Goal: Task Accomplishment & Management: Complete application form

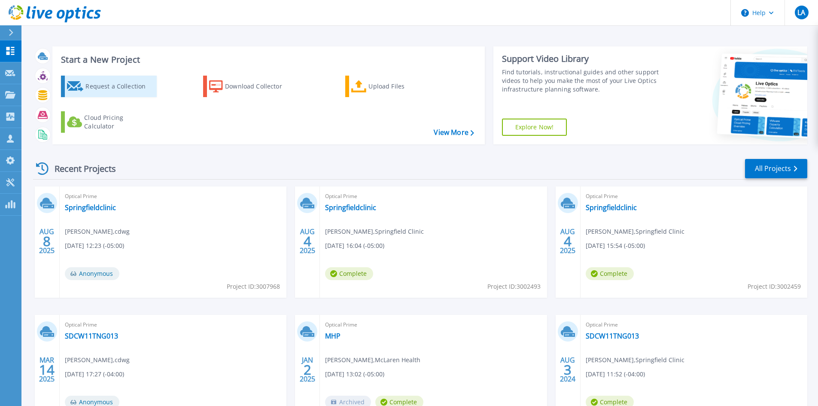
click at [98, 85] on div "Request a Collection" at bounding box center [119, 86] width 69 height 17
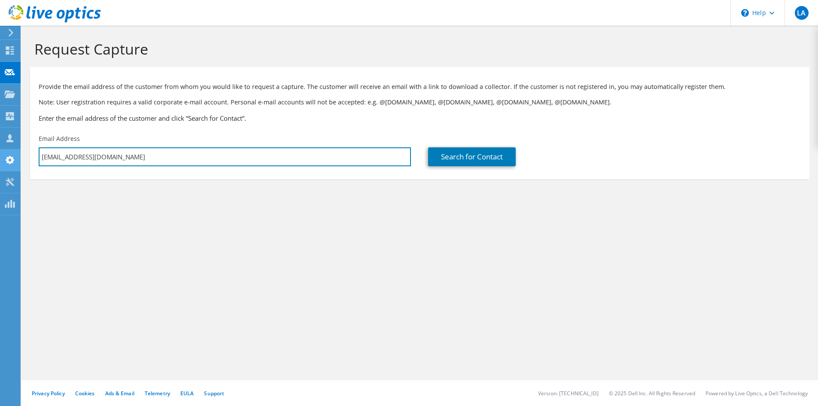
drag, startPoint x: 75, startPoint y: 159, endPoint x: 0, endPoint y: 159, distance: 75.2
click at [0, 159] on div "LA Partner Team Member LOGAN AYERS lognaye@cdwg.com cdwg My Profile Log Out \n …" at bounding box center [409, 203] width 818 height 406
drag, startPoint x: 27, startPoint y: 151, endPoint x: 17, endPoint y: 150, distance: 9.9
click at [17, 150] on div "LA Partner Team Member LOGAN AYERS lognaye@cdwg.com cdwg My Profile Log Out \n …" at bounding box center [409, 203] width 818 height 406
type input "l"
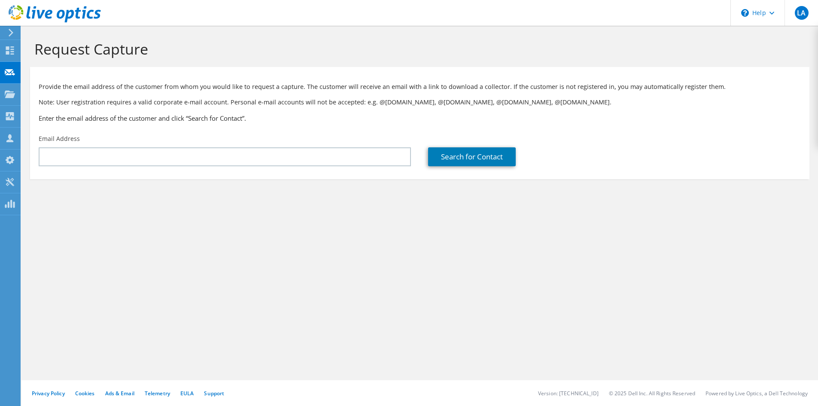
click at [238, 112] on div "Provide the email address of the customer from whom you would like to request a…" at bounding box center [419, 100] width 779 height 59
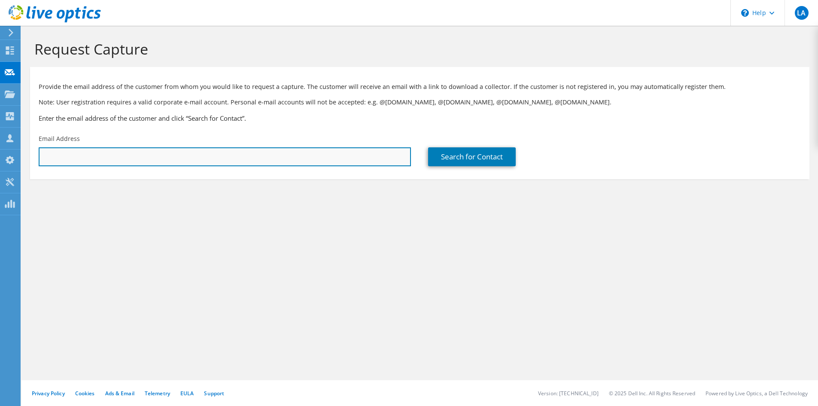
click at [76, 157] on input "text" at bounding box center [225, 156] width 372 height 19
paste input "mcoyle@addus.com"
type input "mcoyle@addus.com"
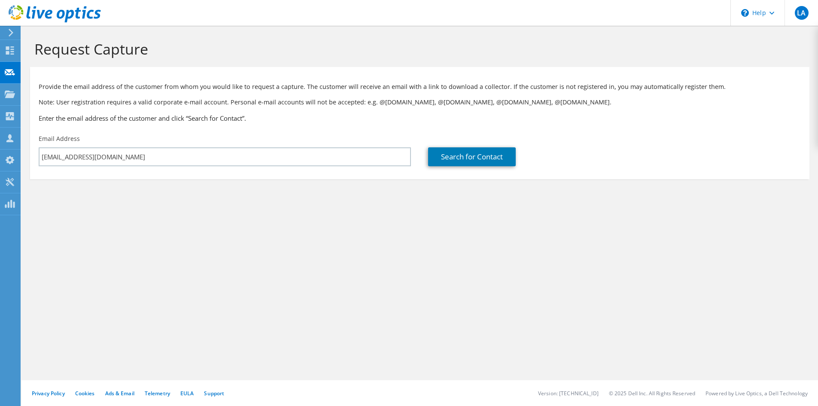
click at [253, 236] on div "Request Capture Provide the email address of the customer from whom you would l…" at bounding box center [419, 216] width 797 height 380
click at [475, 159] on link "Search for Contact" at bounding box center [472, 156] width 88 height 19
type input "ADDUS HEALTHCARE INC"
type input "Mark"
type input "Coyle"
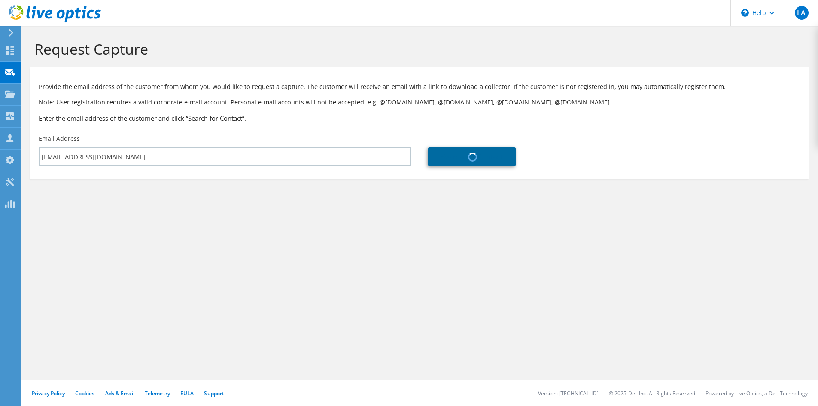
type input "United States"
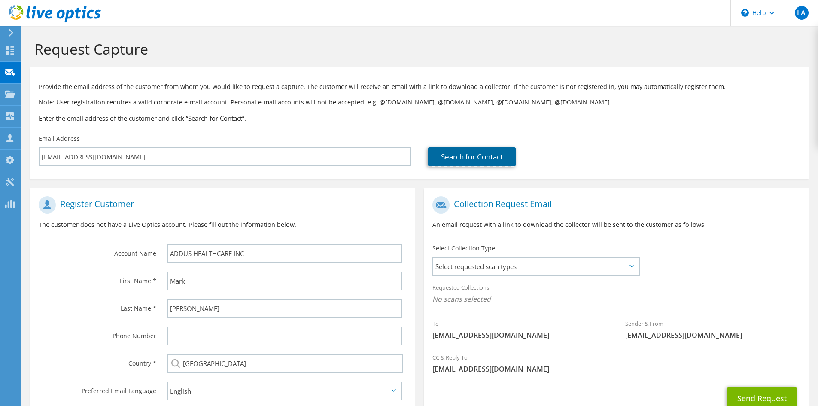
scroll to position [64, 0]
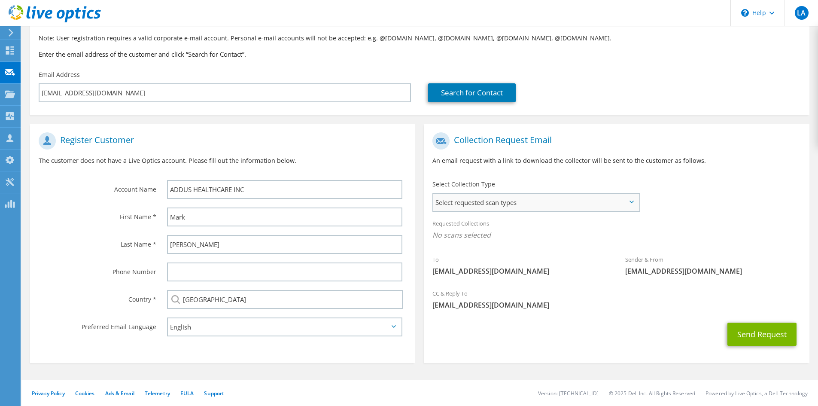
click at [584, 206] on span "Select requested scan types" at bounding box center [536, 202] width 206 height 17
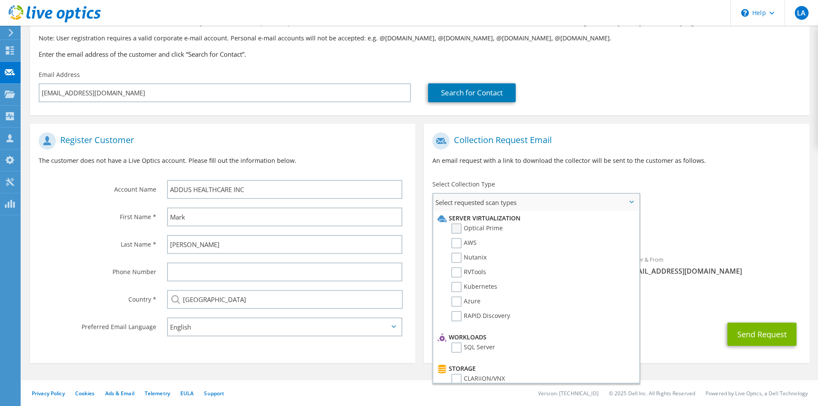
click at [456, 228] on label "Optical Prime" at bounding box center [477, 228] width 52 height 10
click at [0, 0] on input "Optical Prime" at bounding box center [0, 0] width 0 height 0
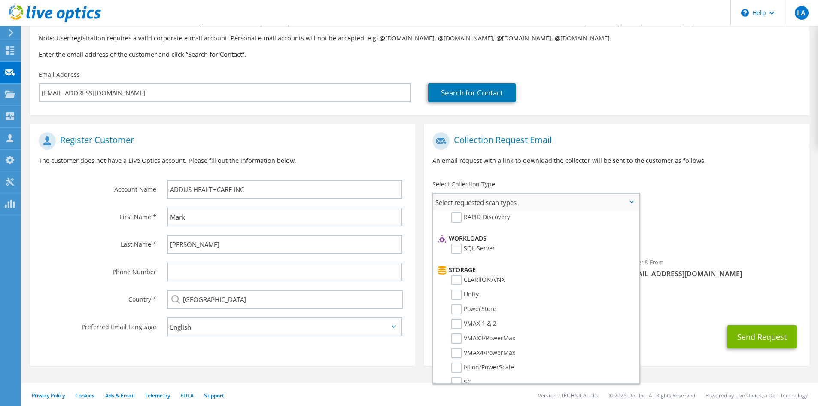
scroll to position [0, 0]
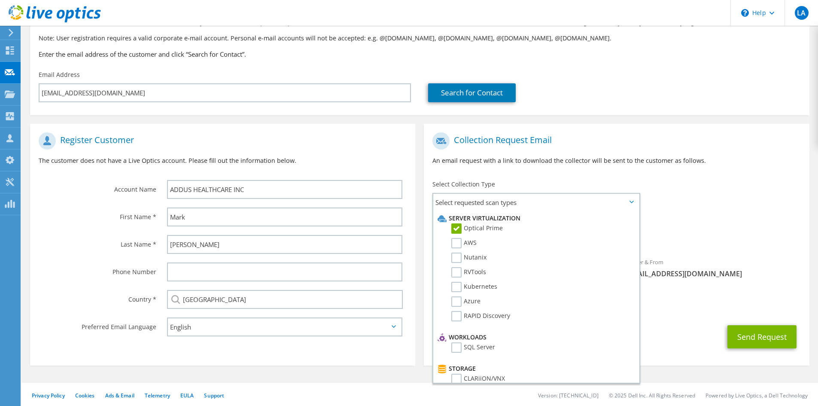
click at [716, 183] on div "To mcoyle@addus.com Sender & From liveoptics@liveoptics.com" at bounding box center [616, 207] width 385 height 159
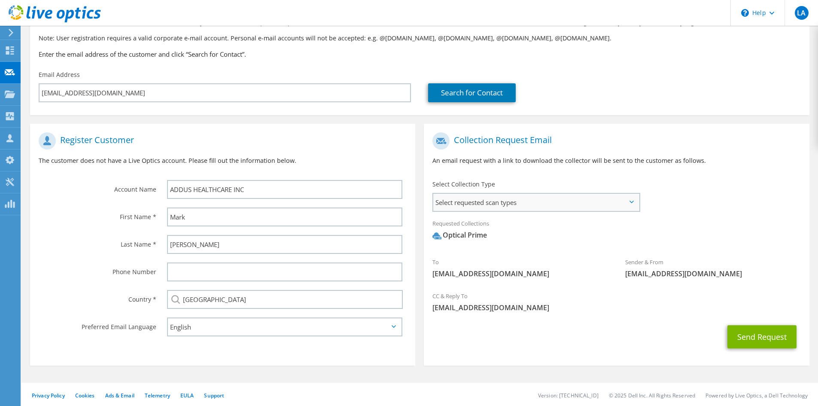
click at [632, 198] on span "Select requested scan types" at bounding box center [536, 202] width 206 height 17
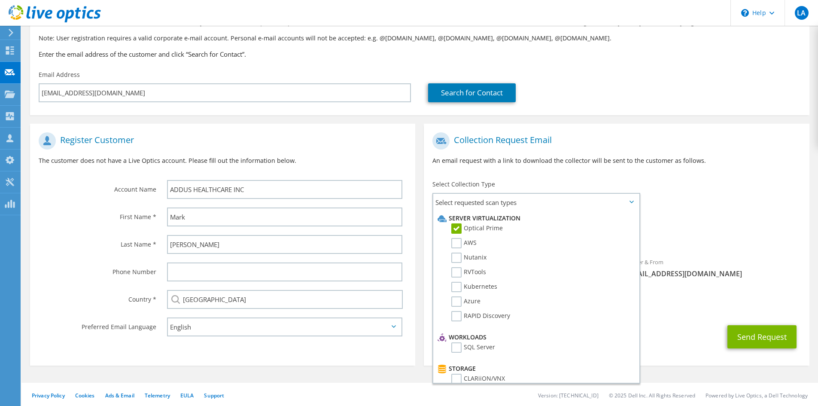
click at [697, 195] on div "To mcoyle@addus.com Sender & From liveoptics@liveoptics.com" at bounding box center [616, 207] width 385 height 159
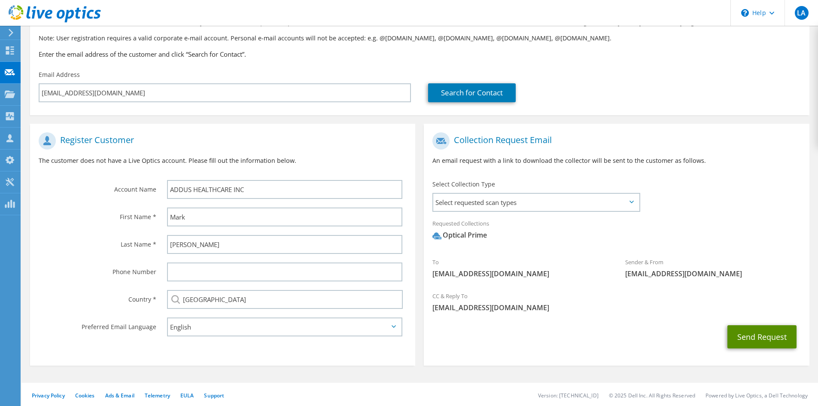
click at [756, 337] on button "Send Request" at bounding box center [761, 336] width 69 height 23
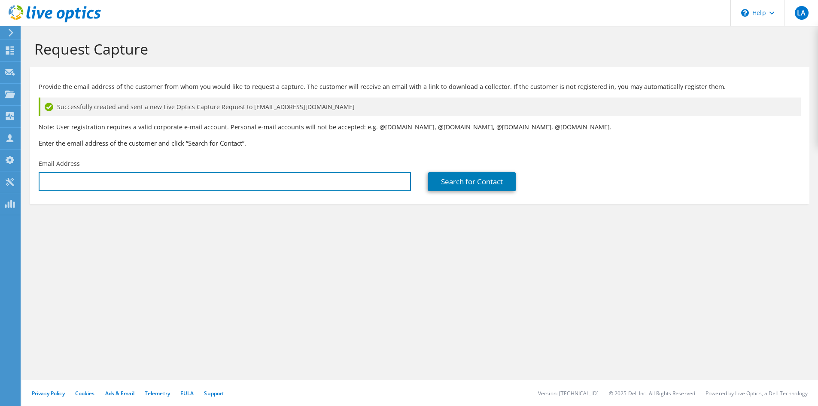
type input "[EMAIL_ADDRESS][DOMAIN_NAME]"
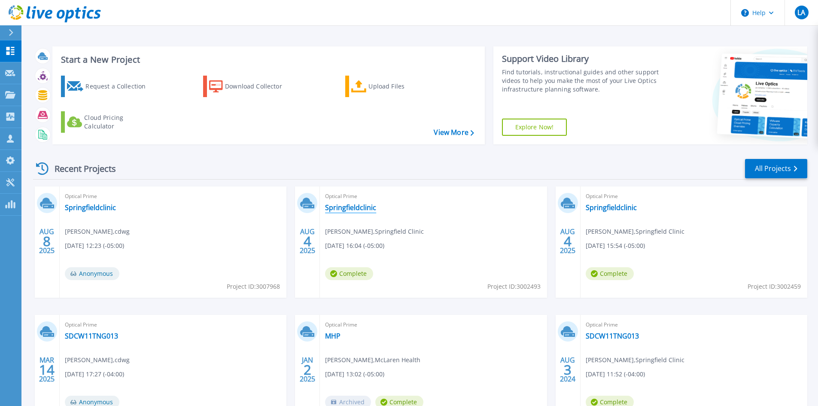
click at [343, 211] on link "Springfieldclinic" at bounding box center [350, 207] width 51 height 9
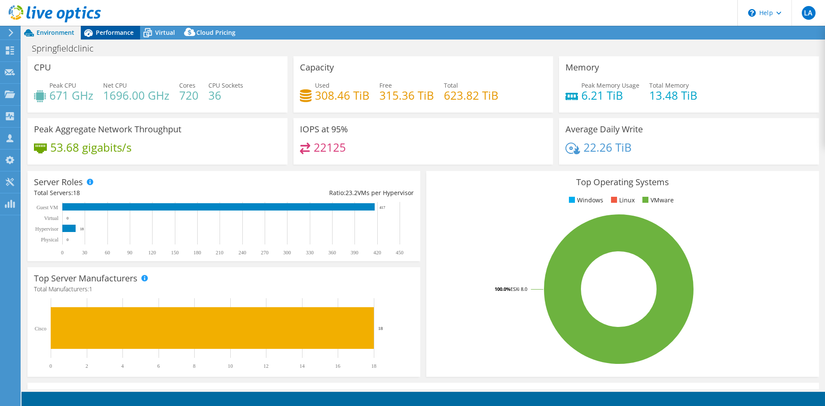
click at [127, 33] on span "Performance" at bounding box center [115, 32] width 38 height 8
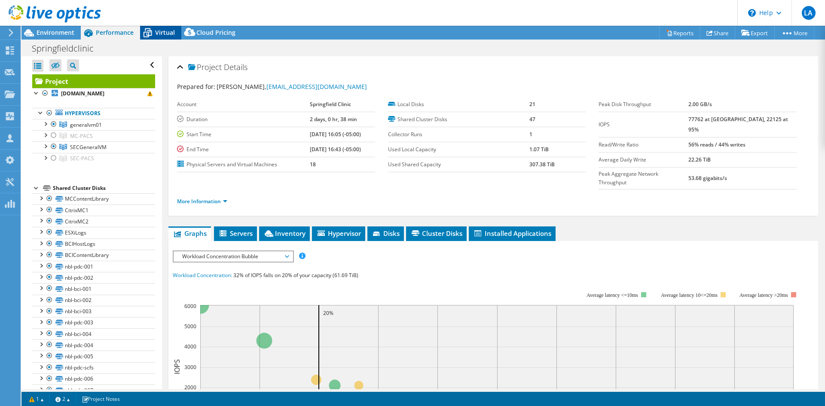
click at [159, 32] on span "Virtual" at bounding box center [165, 32] width 20 height 8
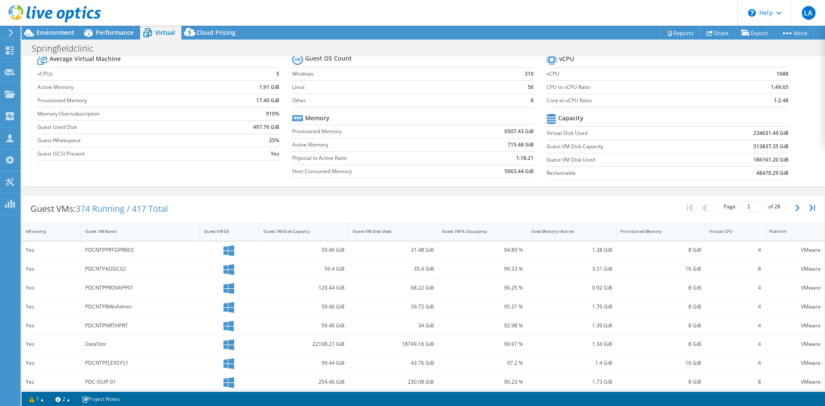
scroll to position [28, 0]
click at [99, 31] on span "Performance" at bounding box center [115, 32] width 38 height 8
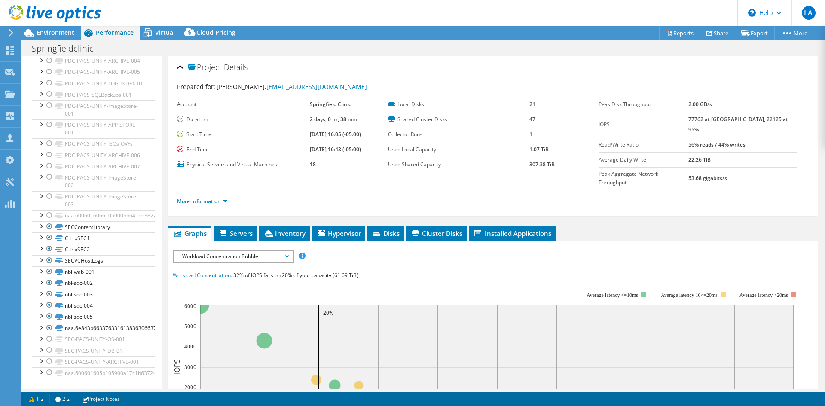
scroll to position [672, 0]
